Goal: Information Seeking & Learning: Check status

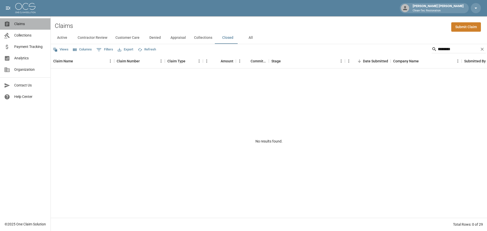
drag, startPoint x: 19, startPoint y: 25, endPoint x: 23, endPoint y: 25, distance: 4.3
click at [19, 25] on span "Claims" at bounding box center [30, 23] width 32 height 5
click at [481, 49] on icon "Clear" at bounding box center [481, 49] width 5 height 5
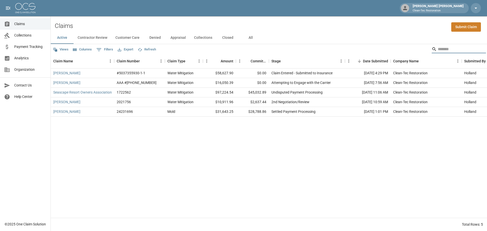
click at [449, 50] on input "Search" at bounding box center [458, 49] width 41 height 8
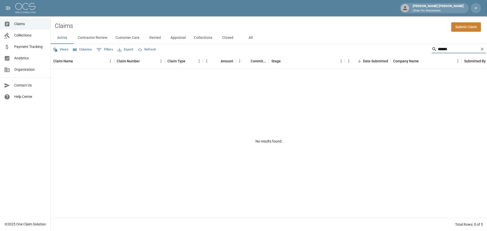
type input "******"
click at [21, 36] on span "Collections" at bounding box center [30, 35] width 32 height 5
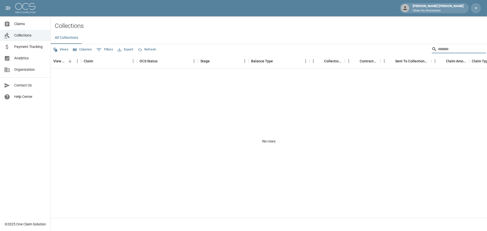
click at [452, 48] on input "Search" at bounding box center [458, 49] width 41 height 8
type input "*******"
click at [22, 47] on span "Payment Tracking" at bounding box center [30, 46] width 32 height 5
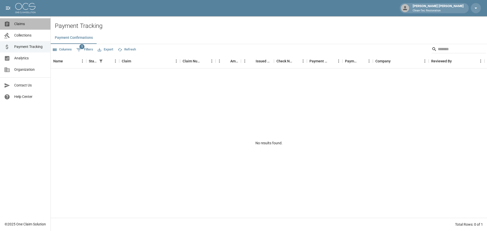
click at [20, 26] on span "Claims" at bounding box center [30, 23] width 32 height 5
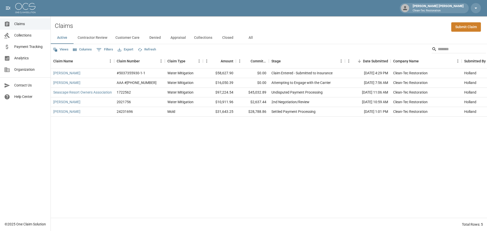
click at [97, 39] on button "Contractor Review" at bounding box center [93, 38] width 38 height 12
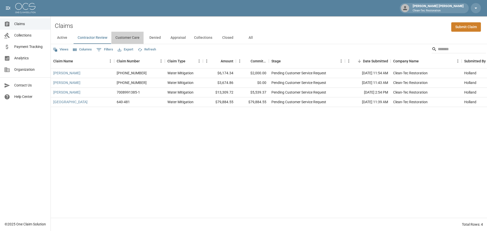
click at [127, 39] on button "Customer Care" at bounding box center [127, 38] width 32 height 12
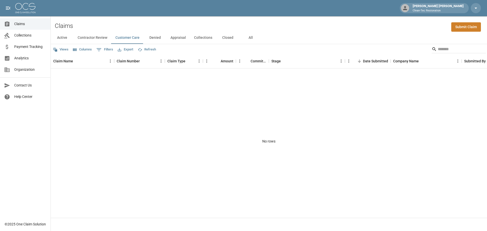
click at [152, 39] on button "Denied" at bounding box center [154, 38] width 23 height 12
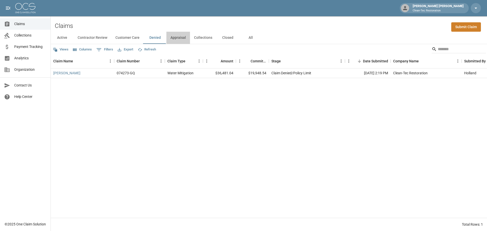
click at [176, 39] on button "Appraisal" at bounding box center [178, 38] width 24 height 12
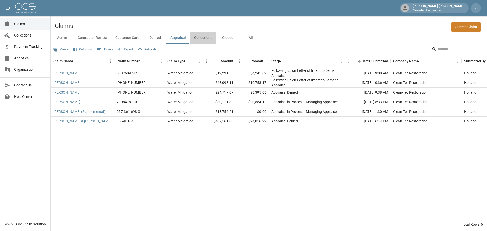
click at [204, 38] on button "Collections" at bounding box center [203, 38] width 26 height 12
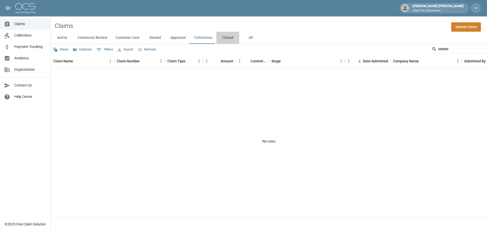
click at [228, 38] on button "Closed" at bounding box center [227, 38] width 23 height 12
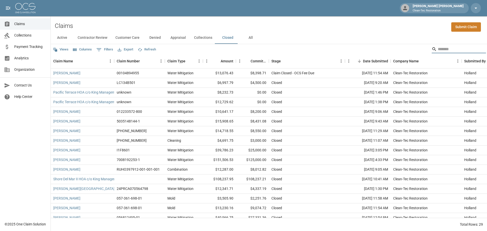
click at [440, 50] on input "Search" at bounding box center [458, 49] width 41 height 8
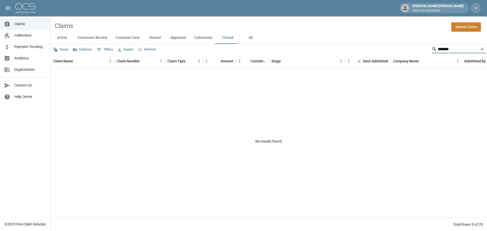
type input "*******"
click at [481, 50] on icon "Clear" at bounding box center [481, 49] width 3 height 3
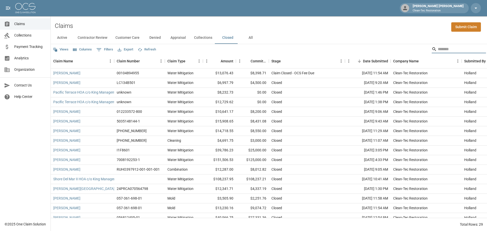
click at [454, 50] on input "Search" at bounding box center [458, 49] width 41 height 8
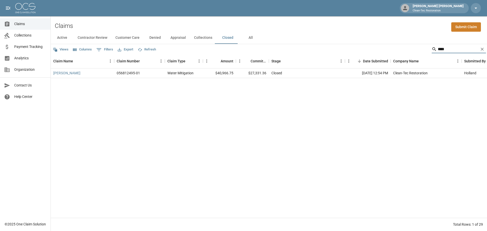
type input "****"
click at [181, 74] on div "Water Mitigation" at bounding box center [180, 72] width 26 height 5
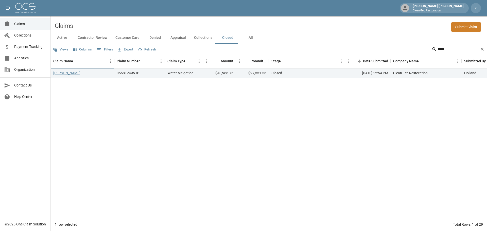
click at [66, 74] on link "[PERSON_NAME]" at bounding box center [66, 72] width 27 height 5
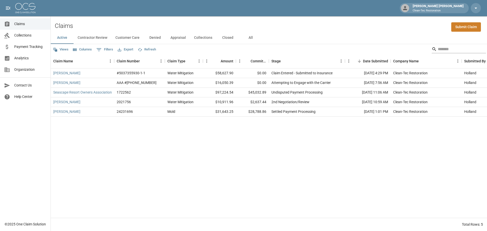
click at [450, 51] on input "Search" at bounding box center [458, 49] width 41 height 8
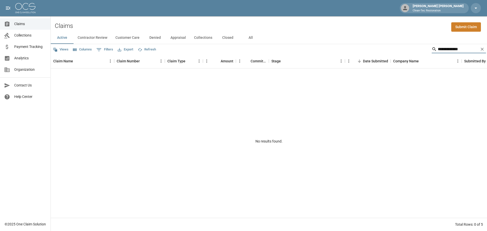
type input "**********"
click at [227, 37] on button "Closed" at bounding box center [227, 38] width 23 height 12
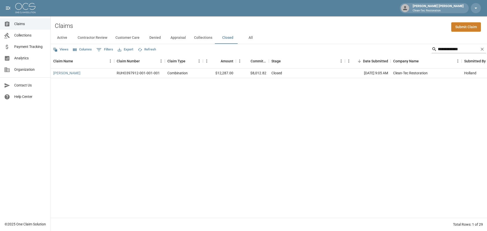
click at [481, 50] on icon "Clear" at bounding box center [481, 49] width 5 height 5
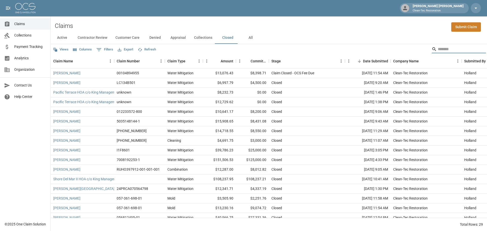
click at [475, 51] on input "Search" at bounding box center [458, 49] width 41 height 8
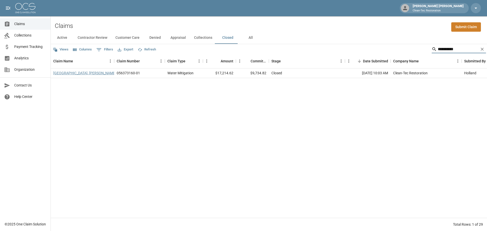
type input "**********"
click at [64, 75] on link "[GEOGRAPHIC_DATA], [PERSON_NAME]" at bounding box center [84, 72] width 63 height 5
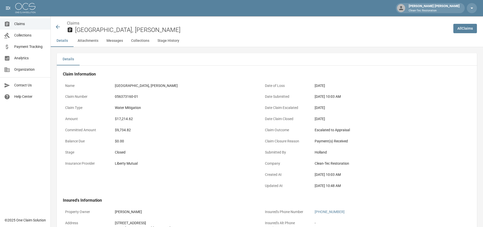
click at [469, 28] on link "All Claims" at bounding box center [465, 28] width 24 height 9
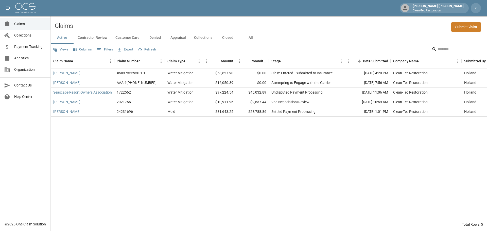
click at [19, 26] on span "Claims" at bounding box center [30, 23] width 32 height 5
click at [447, 48] on input "Search" at bounding box center [458, 49] width 41 height 8
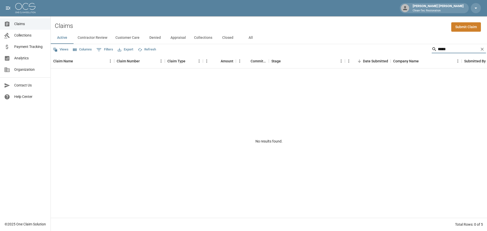
type input "*****"
click at [225, 37] on button "Closed" at bounding box center [227, 38] width 23 height 12
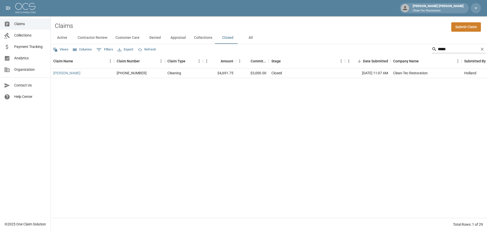
click at [483, 48] on icon "Clear" at bounding box center [481, 49] width 3 height 3
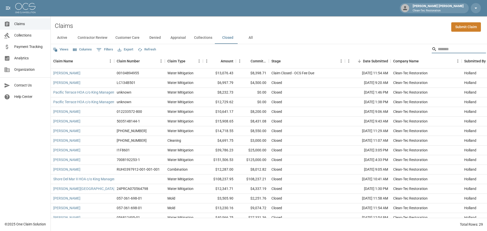
click at [454, 49] on input "Search" at bounding box center [458, 49] width 41 height 8
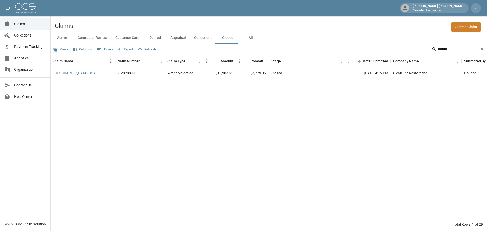
type input "******"
click at [70, 75] on link "Bluebonnet Town Center HOA" at bounding box center [74, 72] width 42 height 5
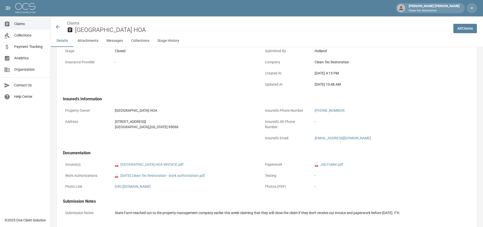
scroll to position [127, 0]
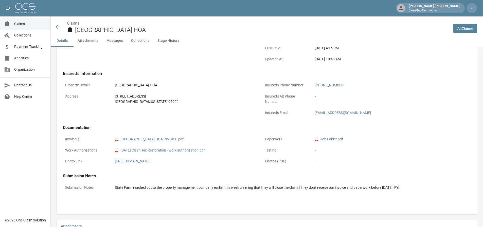
drag, startPoint x: 166, startPoint y: 86, endPoint x: 119, endPoint y: 85, distance: 46.7
click at [107, 85] on div "Property Owner Bluebonnet Town Center HOA" at bounding box center [160, 85] width 194 height 11
copy div "Bluebonnet Town Center HOA"
click at [168, 40] on button "Stage History" at bounding box center [168, 41] width 30 height 12
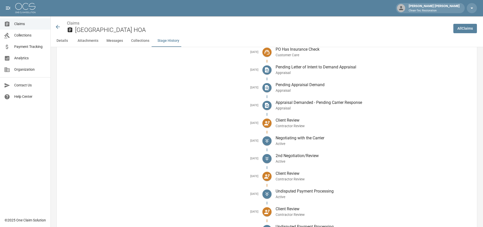
scroll to position [911, 0]
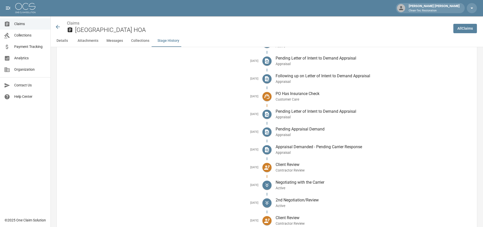
click at [140, 42] on button "Collections" at bounding box center [140, 41] width 26 height 12
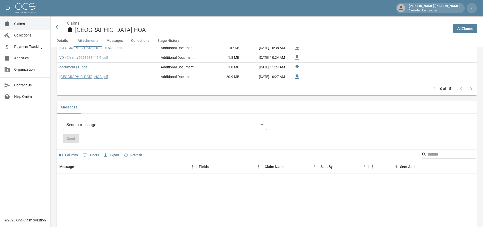
scroll to position [301, 0]
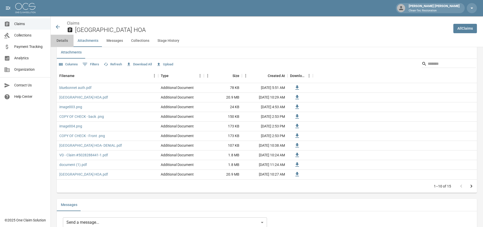
click at [67, 42] on button "Details" at bounding box center [62, 41] width 23 height 12
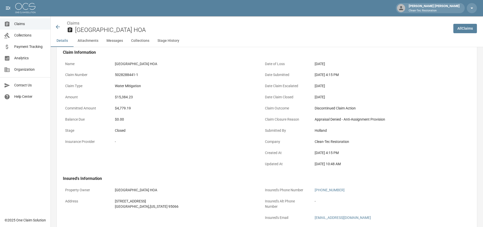
scroll to position [0, 0]
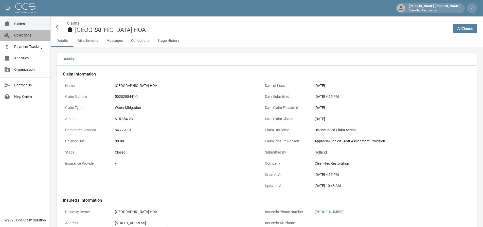
click at [27, 36] on span "Collections" at bounding box center [30, 35] width 32 height 5
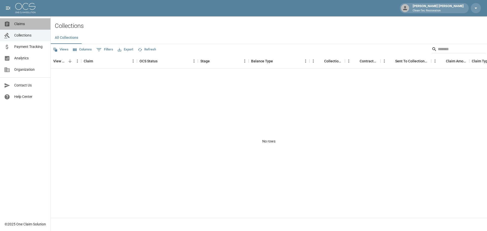
click at [17, 23] on span "Claims" at bounding box center [30, 23] width 32 height 5
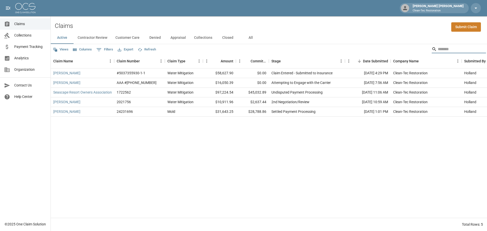
click at [442, 52] on input "Search" at bounding box center [458, 49] width 41 height 8
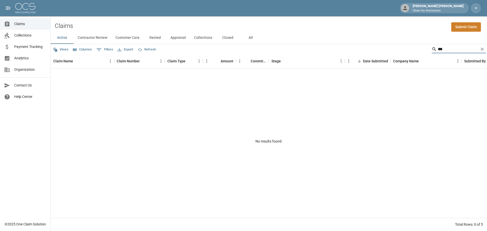
type input "***"
click at [223, 38] on button "Closed" at bounding box center [227, 38] width 23 height 12
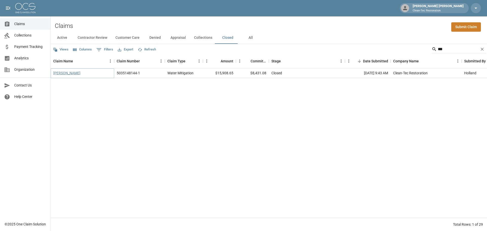
click at [71, 72] on link "[PERSON_NAME]" at bounding box center [66, 72] width 27 height 5
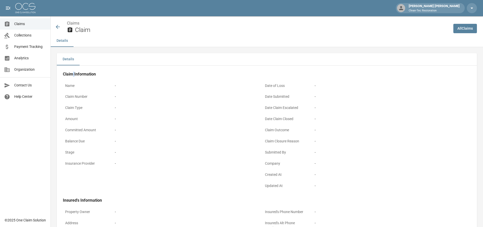
click at [71, 72] on h4 "Claim Information" at bounding box center [259, 74] width 393 height 5
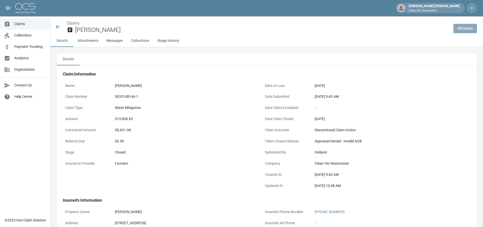
click at [470, 30] on link "All Claims" at bounding box center [465, 28] width 24 height 9
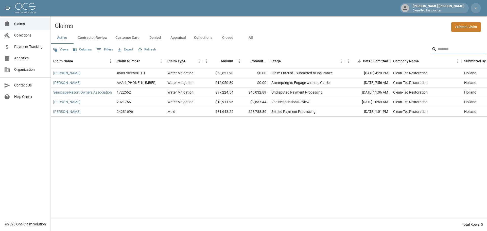
click at [448, 50] on input "Search" at bounding box center [458, 49] width 41 height 8
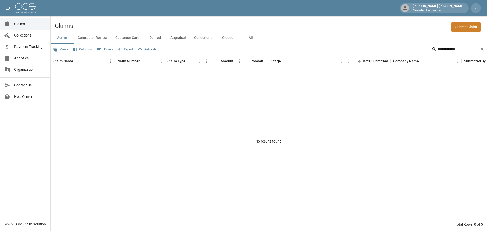
type input "**********"
click at [229, 37] on button "Closed" at bounding box center [227, 38] width 23 height 12
click at [182, 38] on button "Appraisal" at bounding box center [178, 38] width 24 height 12
click at [153, 38] on button "Denied" at bounding box center [154, 38] width 23 height 12
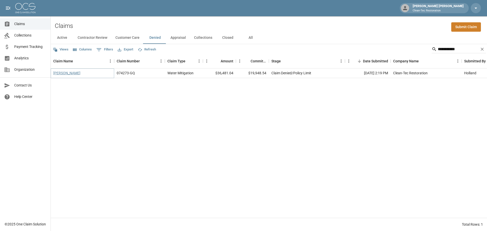
click at [68, 74] on link "[PERSON_NAME]" at bounding box center [66, 72] width 27 height 5
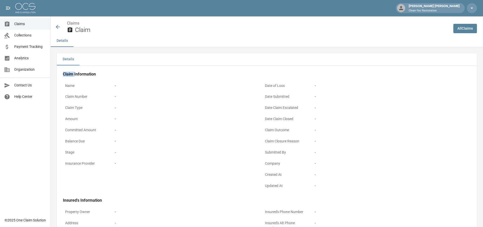
click at [68, 74] on h4 "Claim Information" at bounding box center [259, 74] width 393 height 5
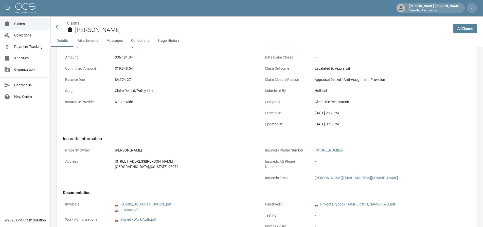
scroll to position [76, 0]
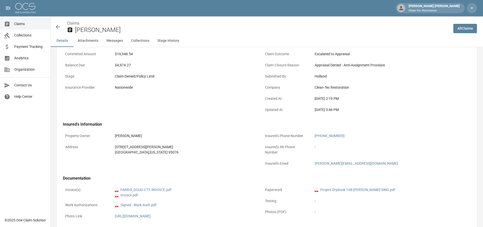
drag, startPoint x: 22, startPoint y: 35, endPoint x: 30, endPoint y: 35, distance: 8.1
click at [22, 35] on span "Collections" at bounding box center [30, 35] width 32 height 5
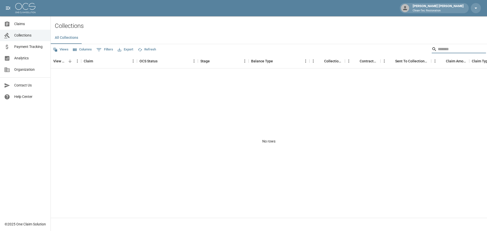
click at [441, 50] on input "Search" at bounding box center [458, 49] width 41 height 8
type input "*****"
click at [16, 26] on span "Claims" at bounding box center [30, 23] width 32 height 5
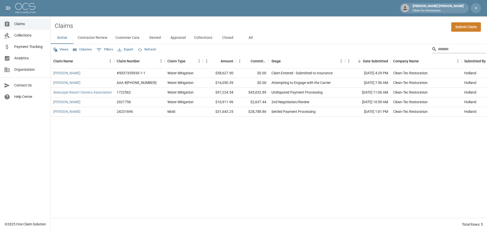
click at [442, 51] on input "Search" at bounding box center [458, 49] width 41 height 8
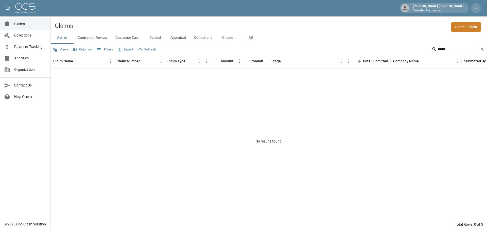
type input "*****"
click at [222, 37] on button "Closed" at bounding box center [227, 38] width 23 height 12
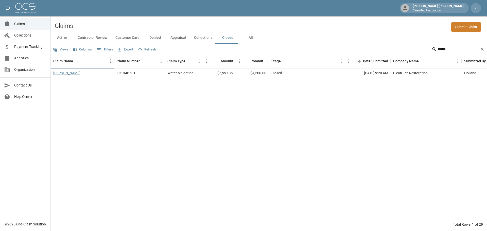
click at [65, 75] on link "[PERSON_NAME]" at bounding box center [66, 72] width 27 height 5
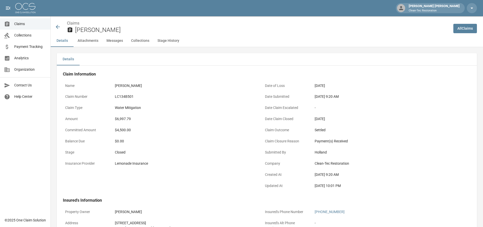
click at [21, 23] on span "Claims" at bounding box center [30, 23] width 32 height 5
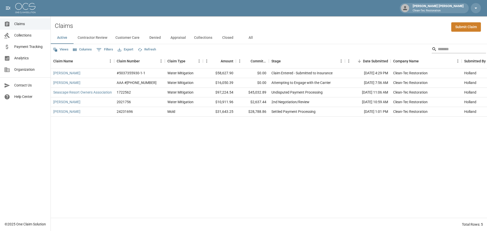
click at [443, 51] on input "Search" at bounding box center [458, 49] width 41 height 8
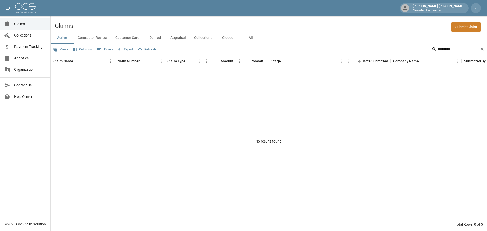
type input "*******"
click at [229, 39] on button "Closed" at bounding box center [227, 38] width 23 height 12
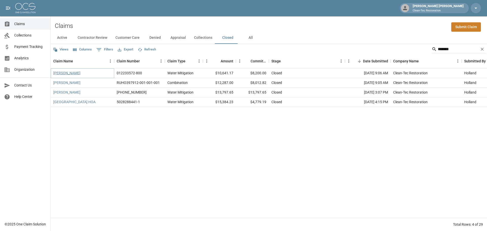
click at [65, 74] on link "[PERSON_NAME]" at bounding box center [66, 72] width 27 height 5
